Goal: Task Accomplishment & Management: Manage account settings

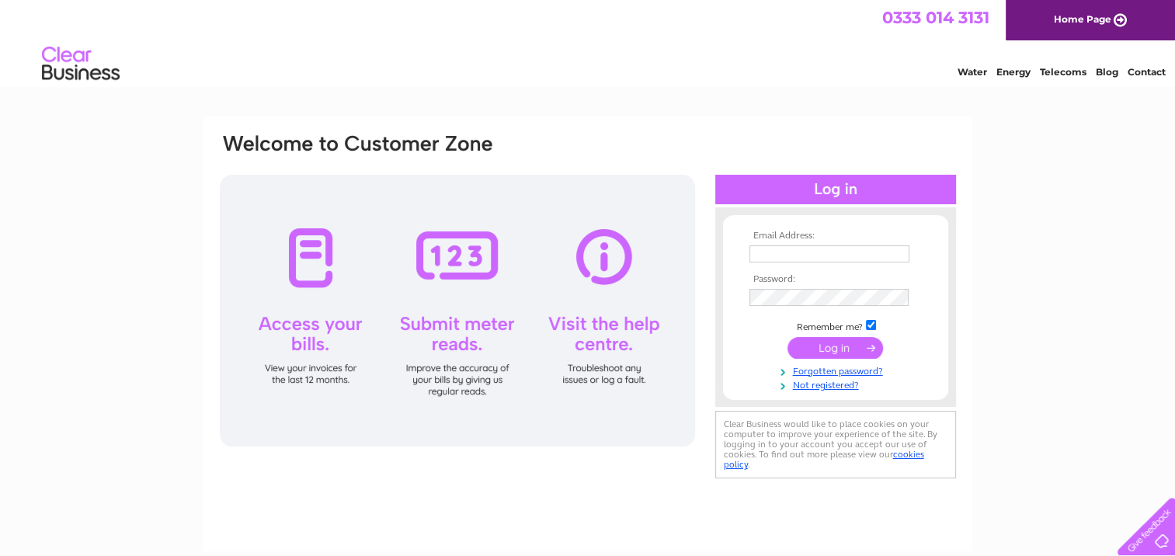
click at [832, 257] on input "text" at bounding box center [829, 253] width 160 height 17
type input "bertbirr@hotmail.co.uk"
click at [843, 348] on input "submit" at bounding box center [835, 348] width 96 height 22
click at [839, 344] on input "submit" at bounding box center [835, 349] width 96 height 22
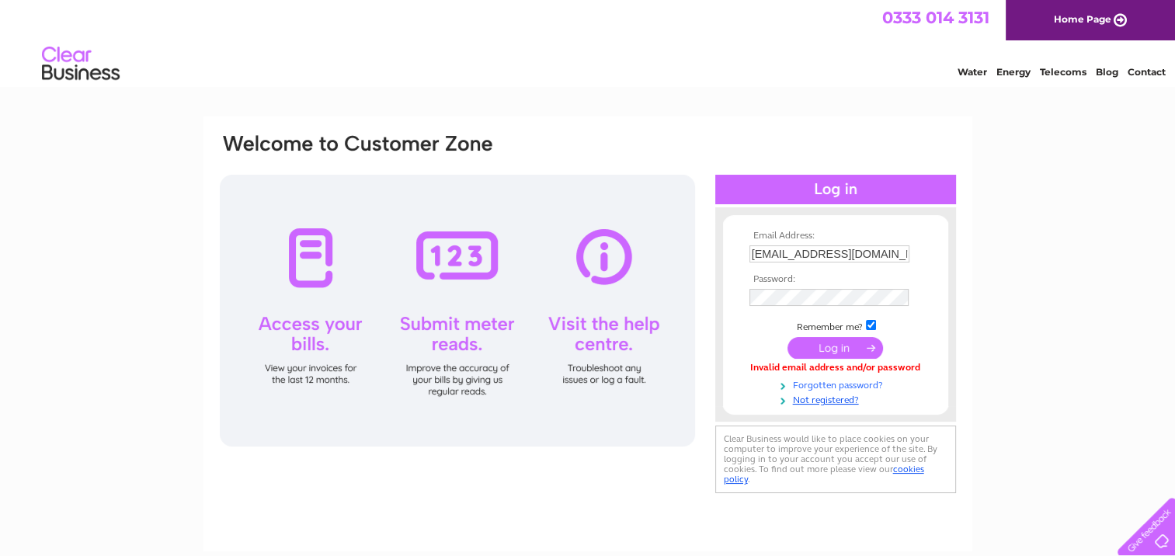
click at [839, 380] on link "Forgotten password?" at bounding box center [837, 384] width 176 height 15
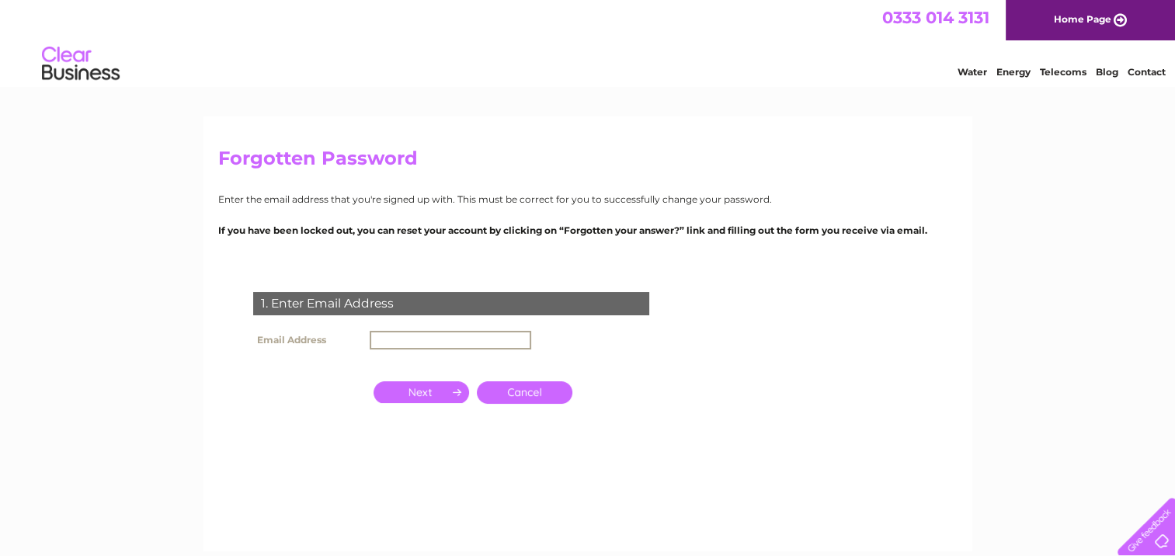
click at [454, 332] on input "text" at bounding box center [451, 340] width 162 height 19
type input "bertbirr@hotmail.co.uk"
click at [433, 388] on input "button" at bounding box center [422, 392] width 96 height 22
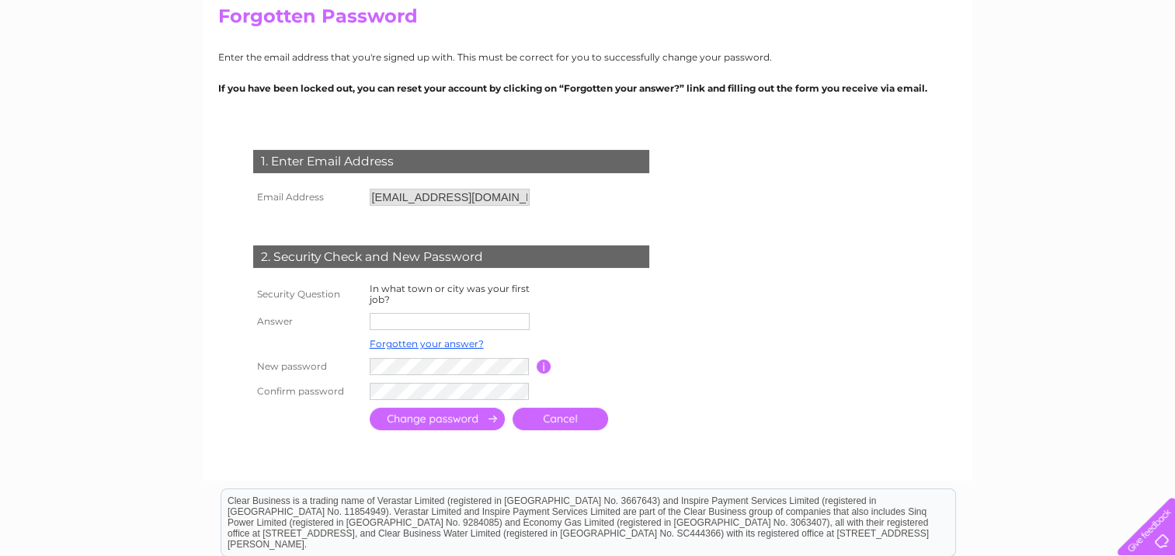
scroll to position [155, 0]
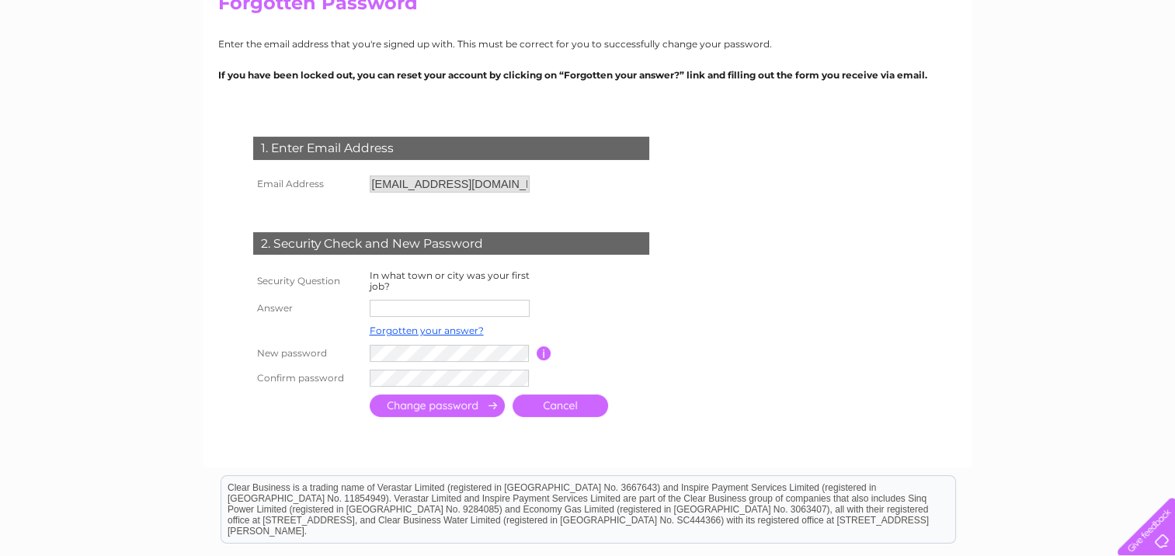
click at [428, 308] on input "text" at bounding box center [450, 308] width 160 height 17
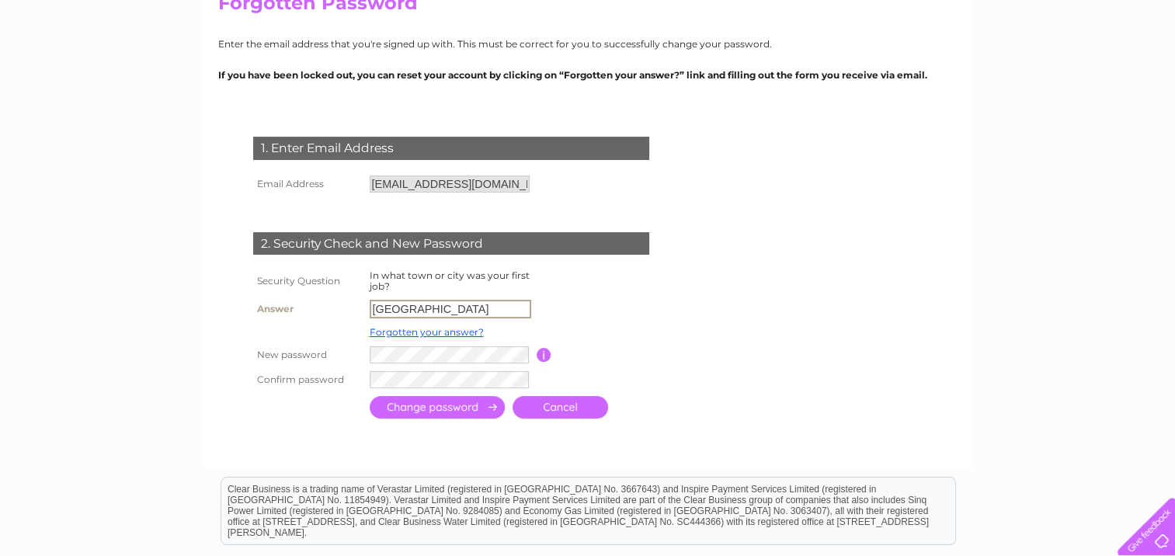
type input "Glasgow"
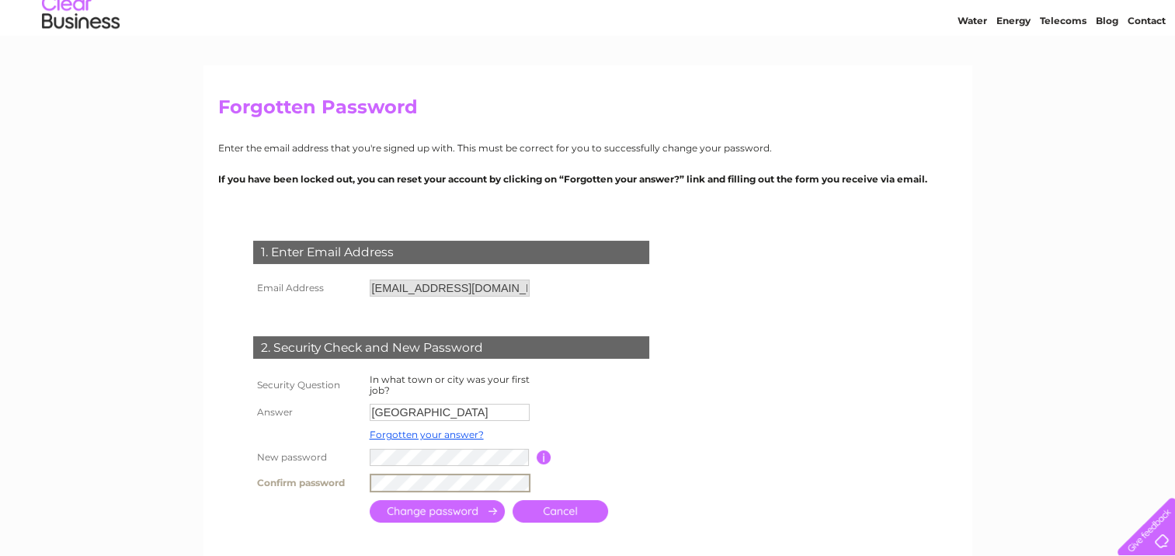
scroll to position [78, 0]
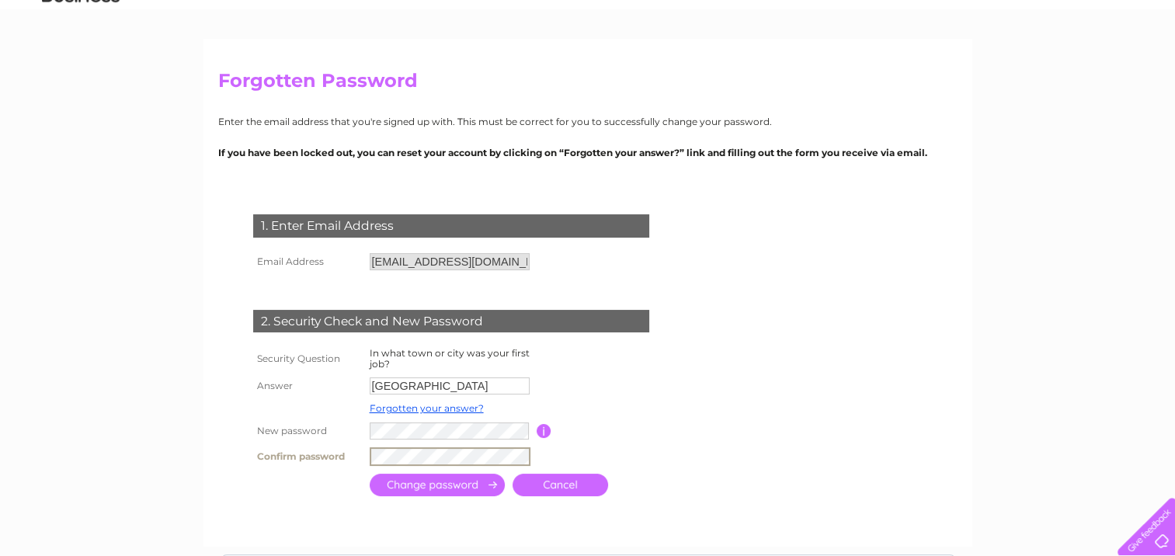
click at [443, 488] on input "submit" at bounding box center [437, 485] width 135 height 23
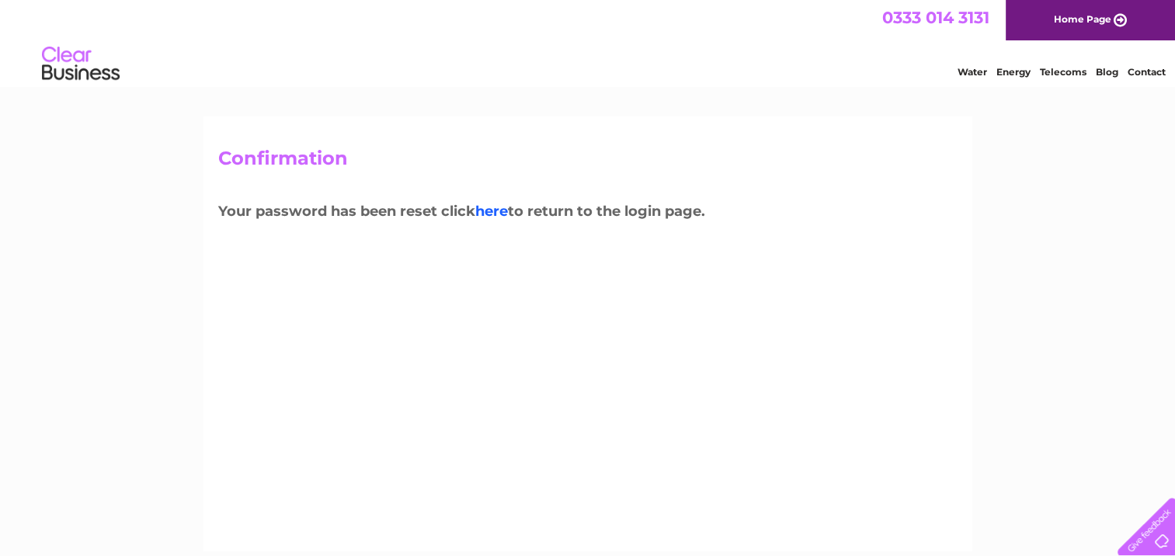
click at [502, 208] on link "here" at bounding box center [491, 211] width 33 height 17
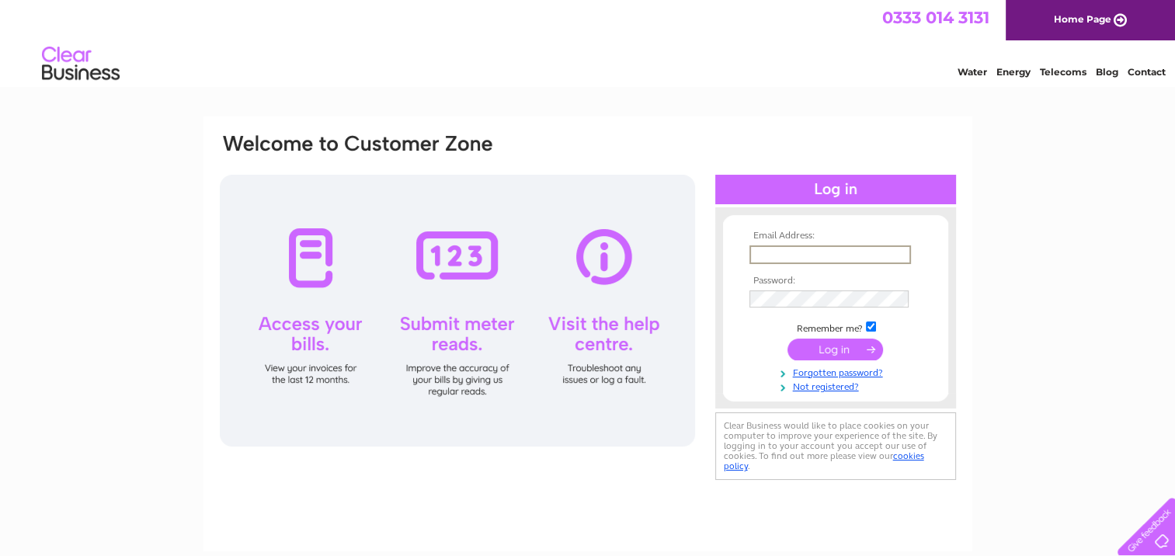
click at [800, 251] on input "text" at bounding box center [830, 254] width 162 height 19
type input "[EMAIL_ADDRESS][DOMAIN_NAME]"
click at [787, 338] on input "submit" at bounding box center [835, 349] width 96 height 22
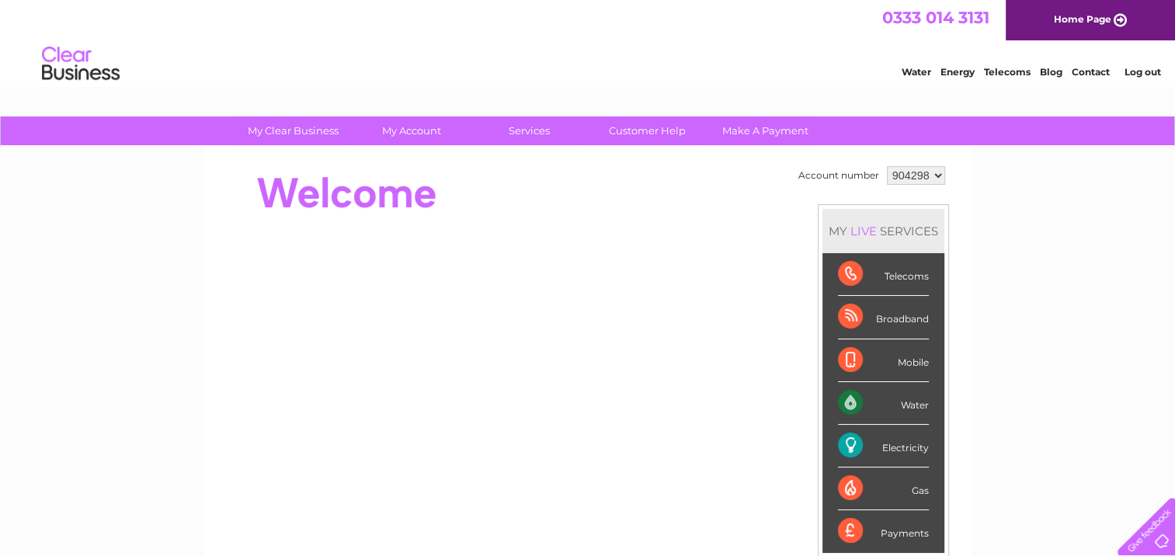
click at [897, 442] on div "Electricity" at bounding box center [883, 446] width 91 height 43
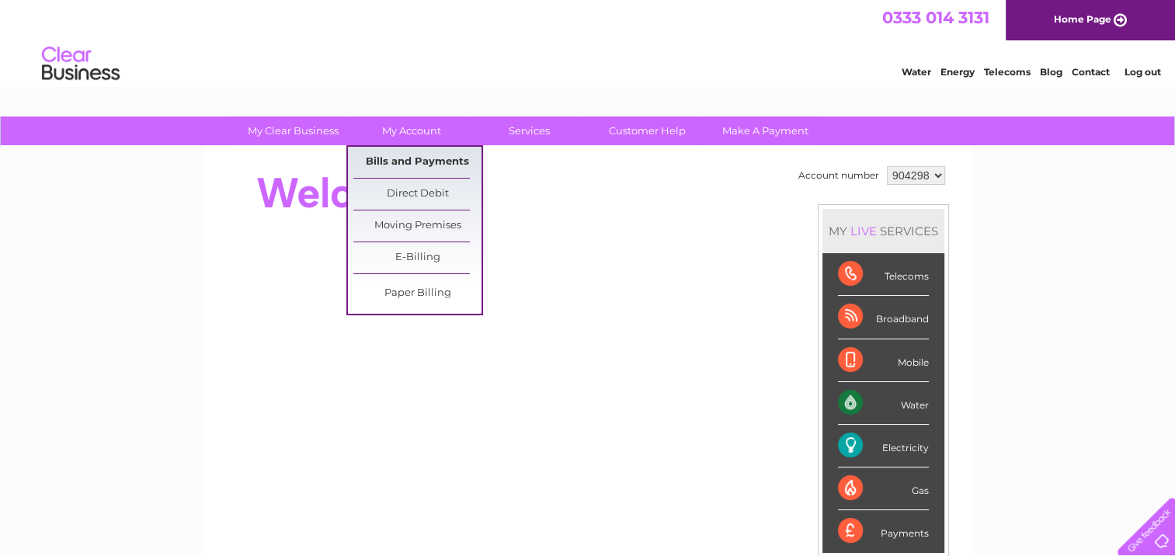
click at [425, 157] on link "Bills and Payments" at bounding box center [417, 162] width 128 height 31
click at [423, 158] on link "Bills and Payments" at bounding box center [417, 162] width 128 height 31
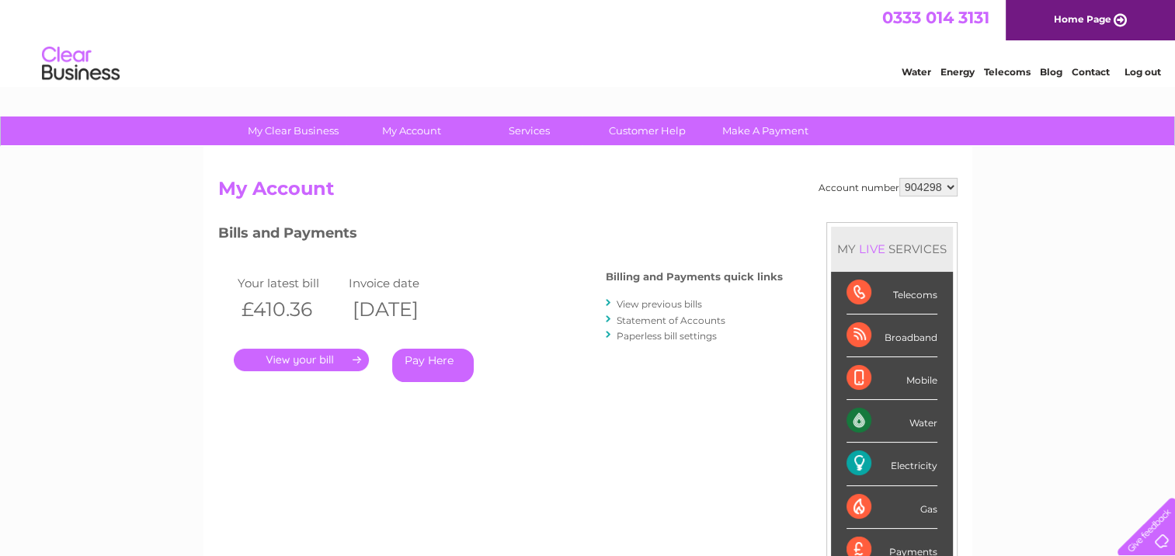
click at [322, 356] on link "." at bounding box center [301, 360] width 135 height 23
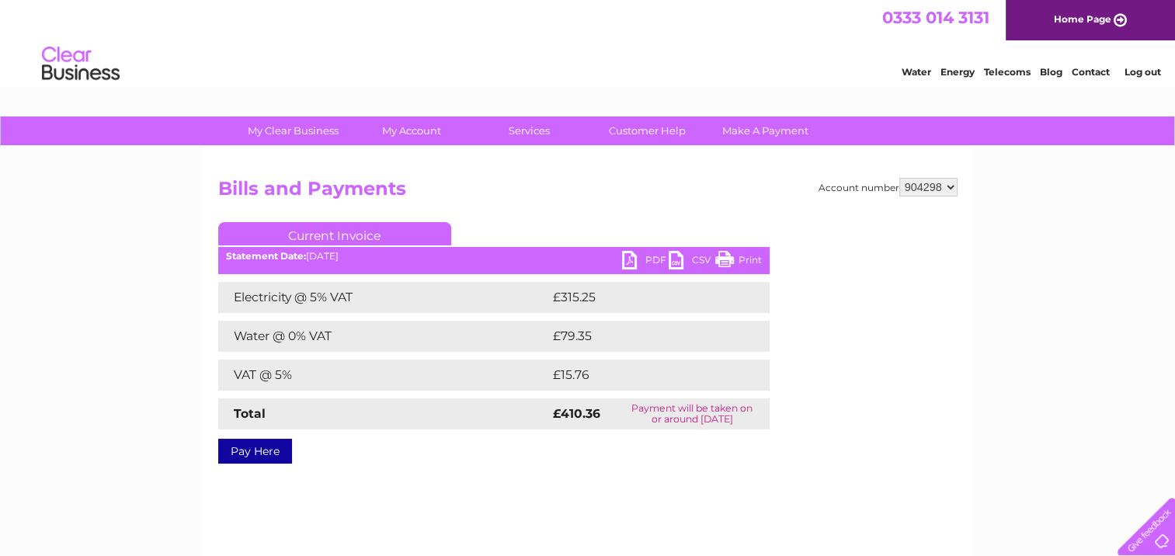
click at [728, 258] on link "Print" at bounding box center [738, 262] width 47 height 23
